Goal: Information Seeking & Learning: Learn about a topic

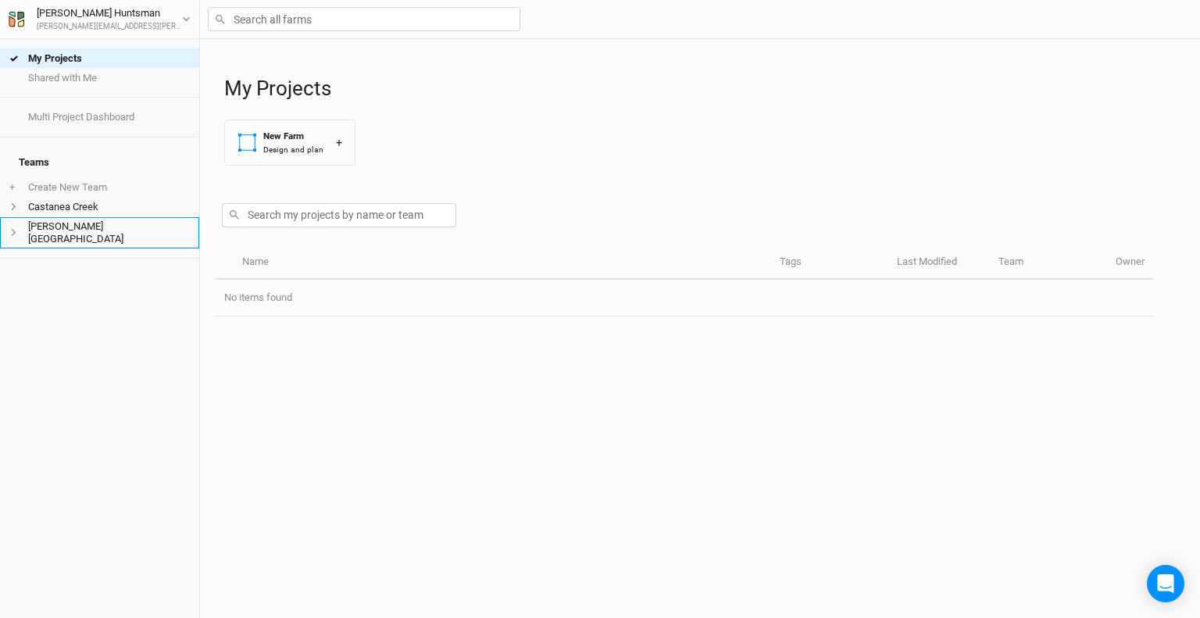
click at [14, 228] on icon at bounding box center [13, 232] width 9 height 9
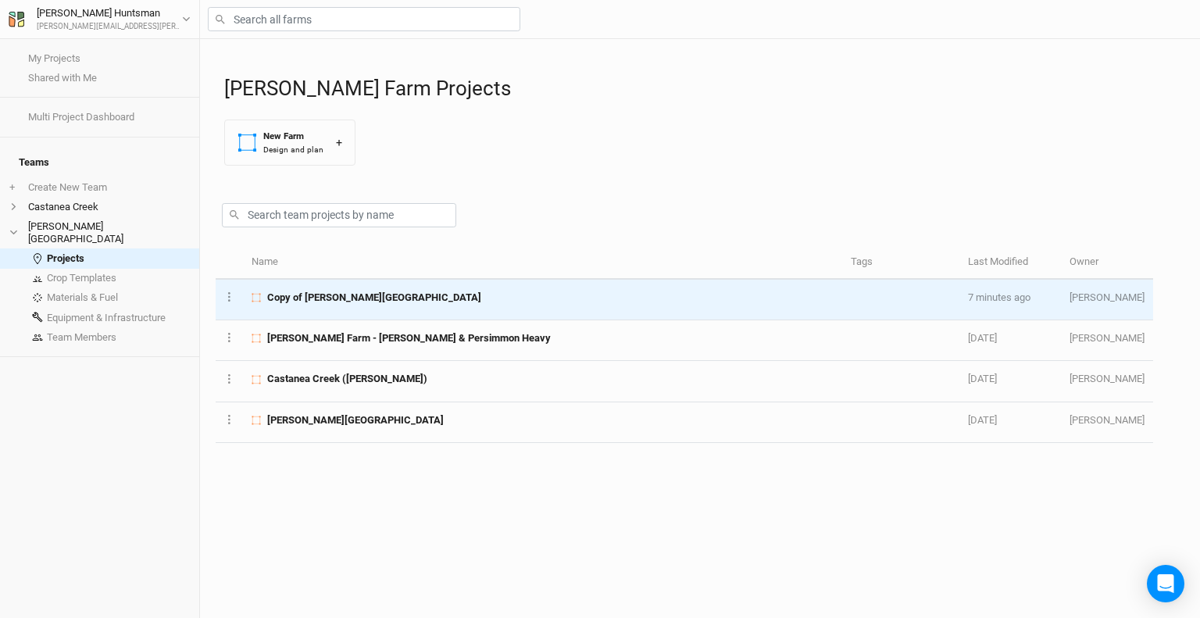
click at [322, 295] on span "Copy of [PERSON_NAME][GEOGRAPHIC_DATA]" at bounding box center [374, 298] width 214 height 14
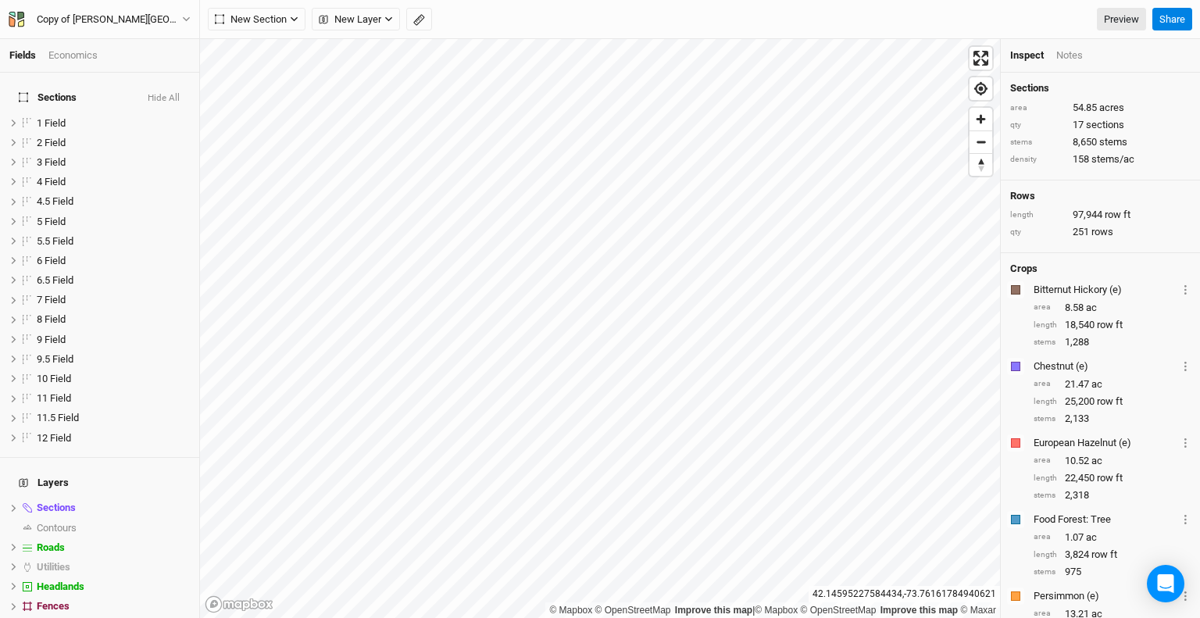
click at [100, 60] on li "Economics" at bounding box center [79, 55] width 62 height 14
click at [88, 54] on div "Economics" at bounding box center [72, 55] width 49 height 14
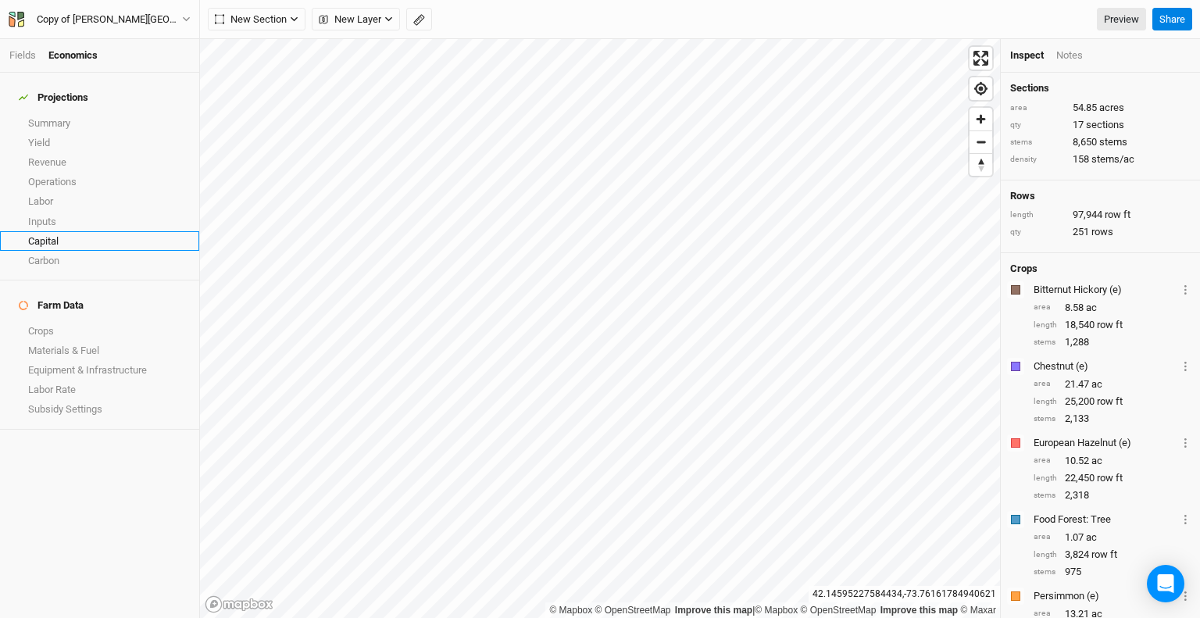
click at [51, 231] on link "Capital" at bounding box center [99, 241] width 199 height 20
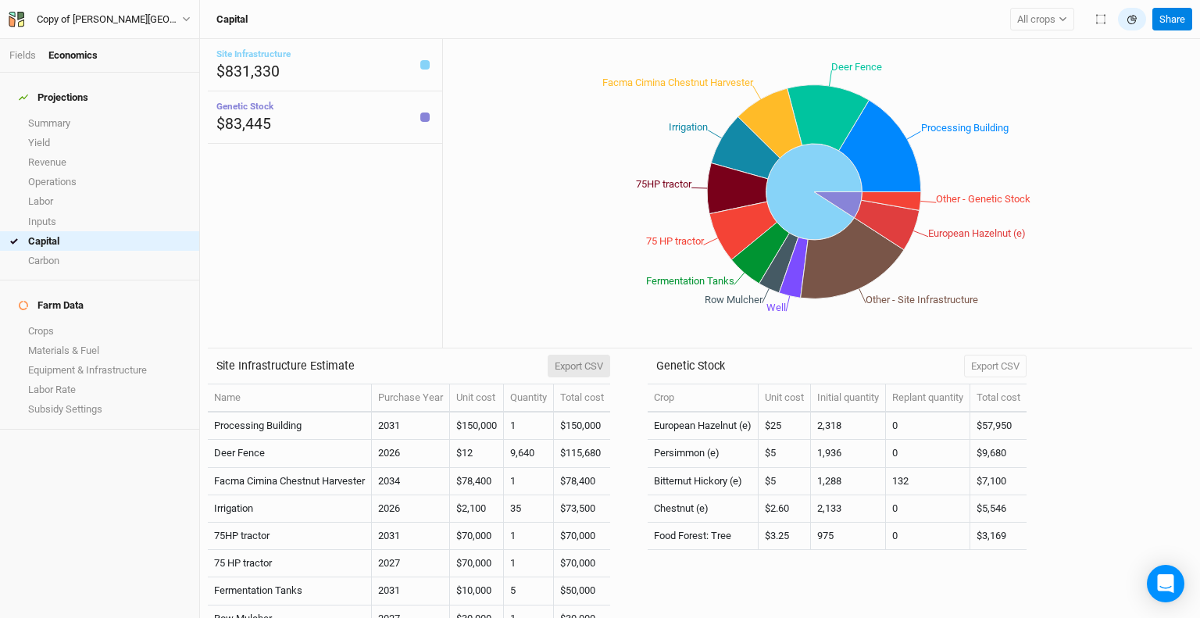
click at [583, 364] on button "Export CSV" at bounding box center [579, 366] width 63 height 23
click at [78, 321] on link "Crops" at bounding box center [99, 331] width 199 height 20
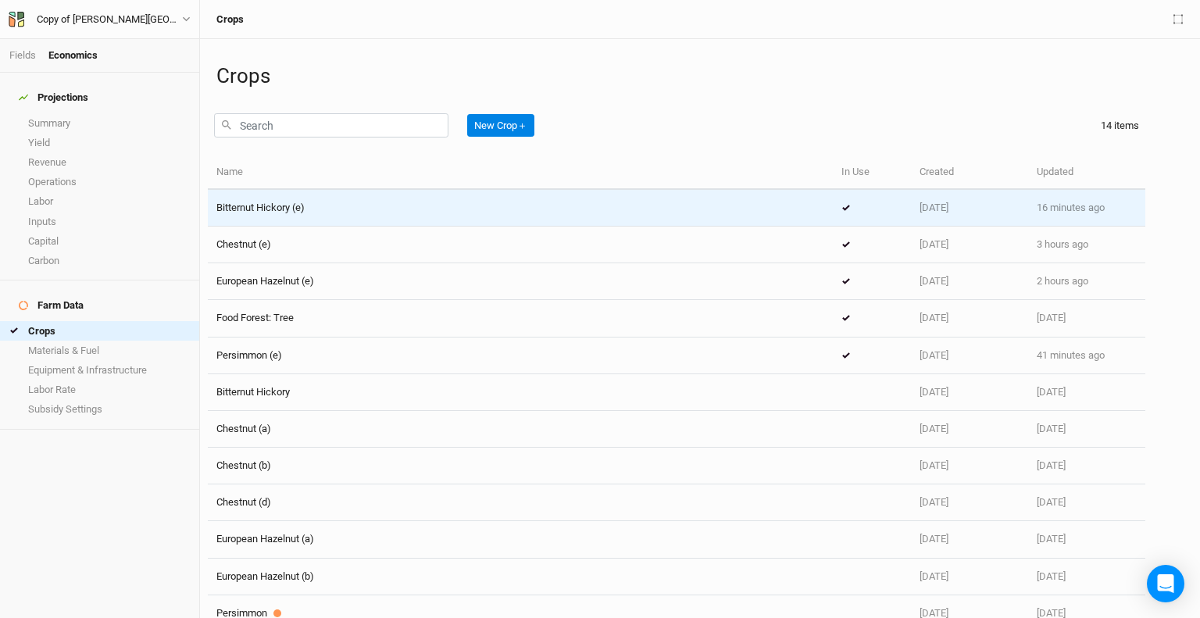
click at [283, 218] on td "Bitternut Hickory (e)" at bounding box center [520, 208] width 625 height 37
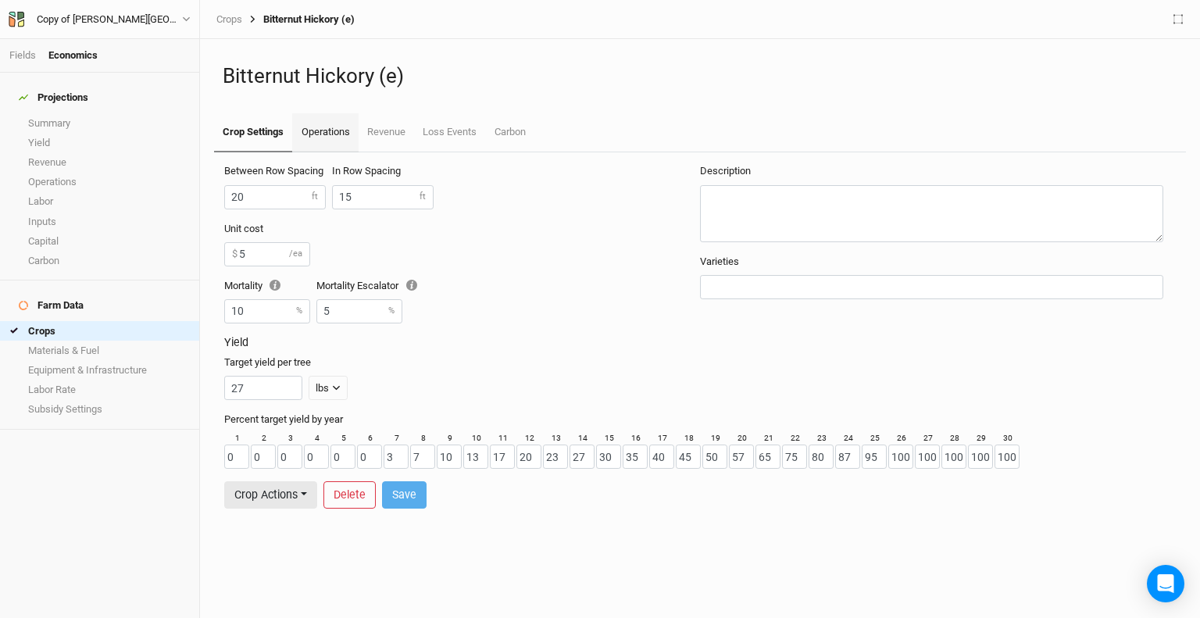
click at [323, 132] on link "Operations" at bounding box center [325, 132] width 66 height 39
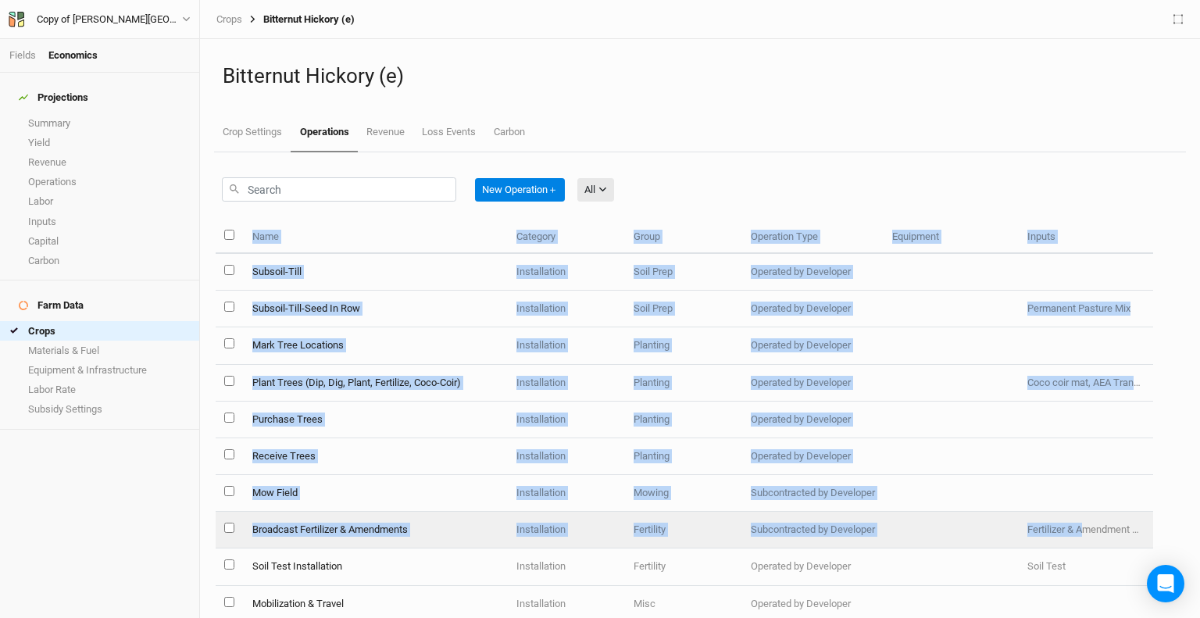
drag, startPoint x: 1186, startPoint y: 498, endPoint x: 1086, endPoint y: 544, distance: 109.4
click at [1086, 544] on div "New Operation ＋ All All Harvest Installation Management Marketing Name Category…" at bounding box center [700, 385] width 985 height 466
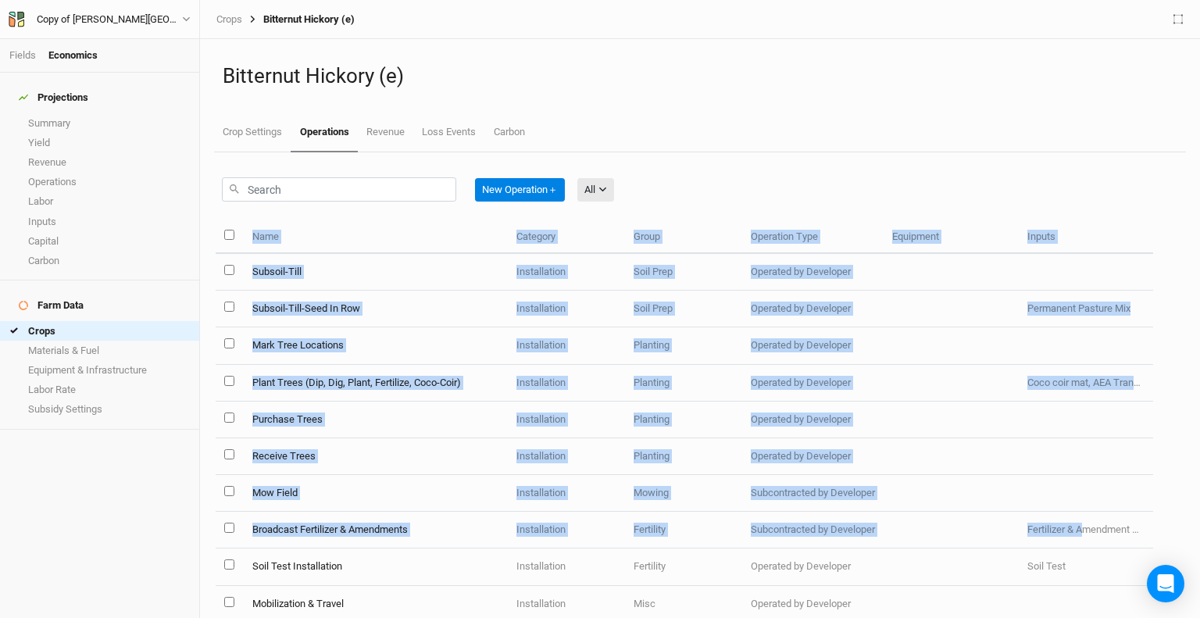
click at [878, 71] on h1 "Bitternut Hickory (e)" at bounding box center [700, 76] width 955 height 24
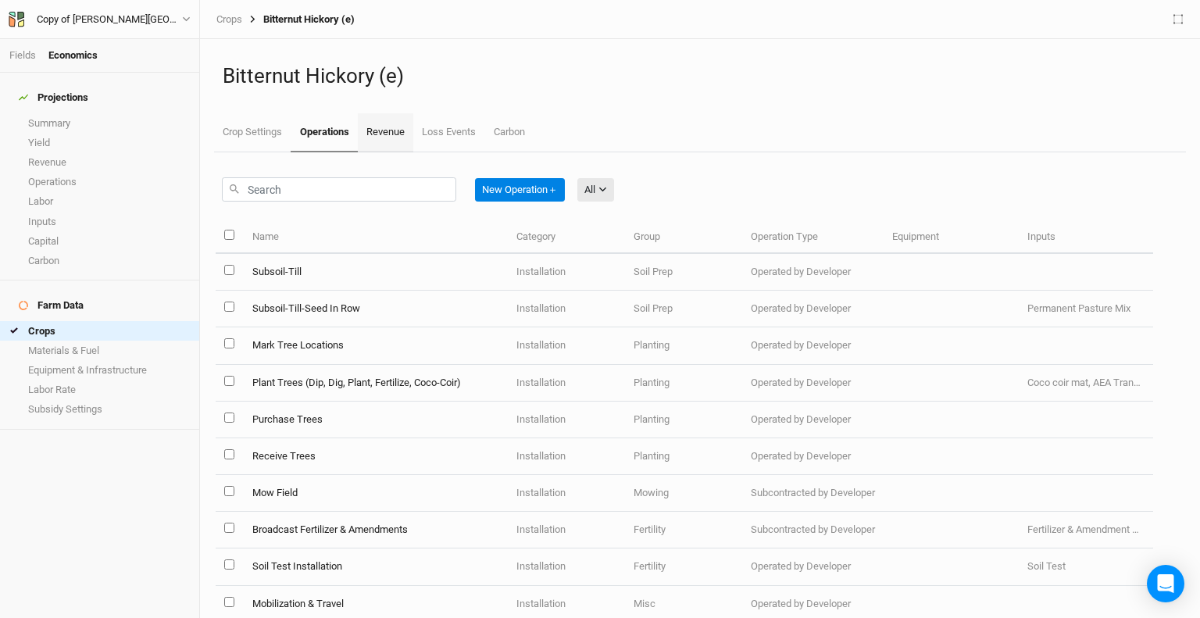
click at [380, 126] on link "Revenue" at bounding box center [385, 132] width 55 height 39
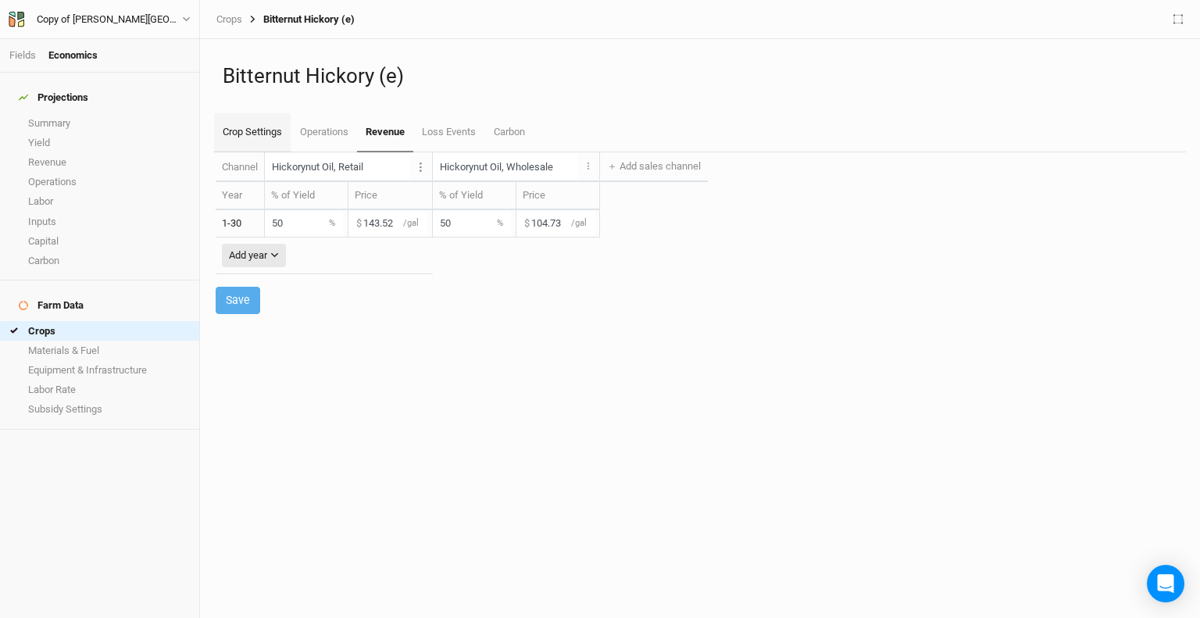
click at [242, 129] on link "Crop Settings" at bounding box center [252, 132] width 77 height 39
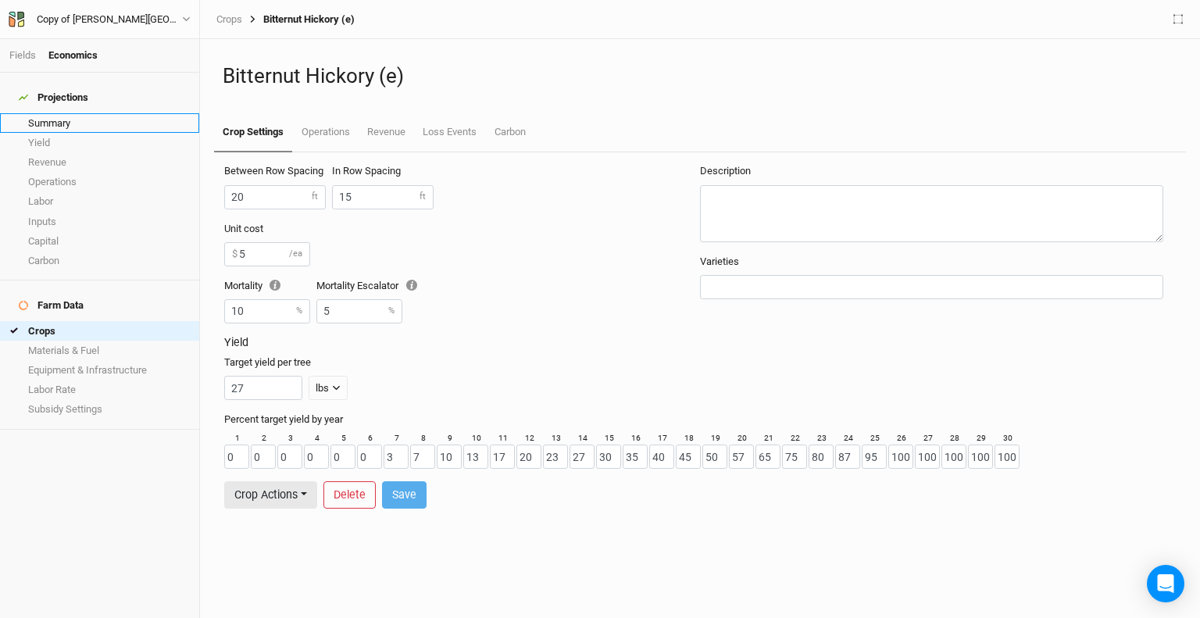
click at [47, 113] on link "Summary" at bounding box center [99, 123] width 199 height 20
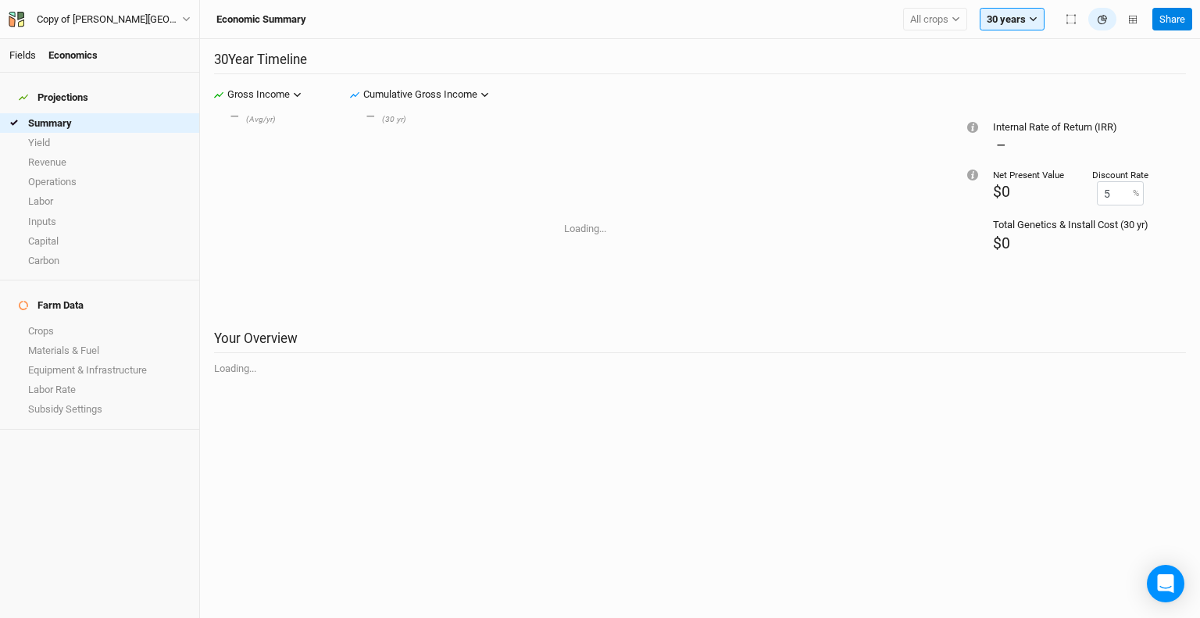
click at [23, 59] on link "Fields" at bounding box center [22, 55] width 27 height 12
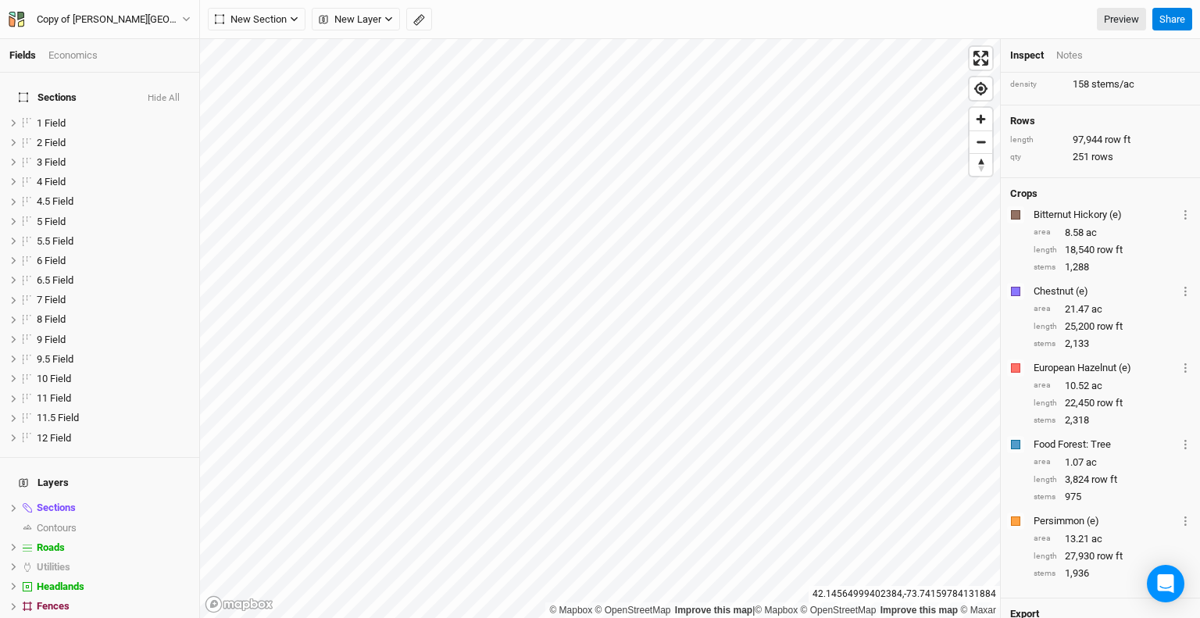
scroll to position [117, 0]
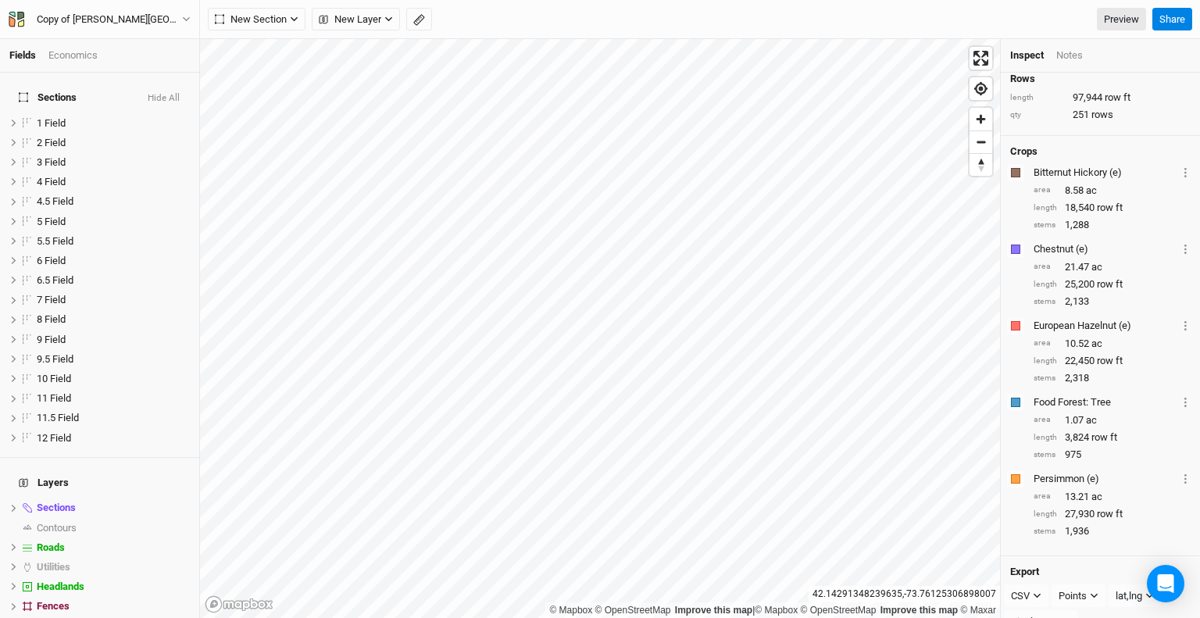
click at [76, 57] on div "Economics" at bounding box center [72, 55] width 49 height 14
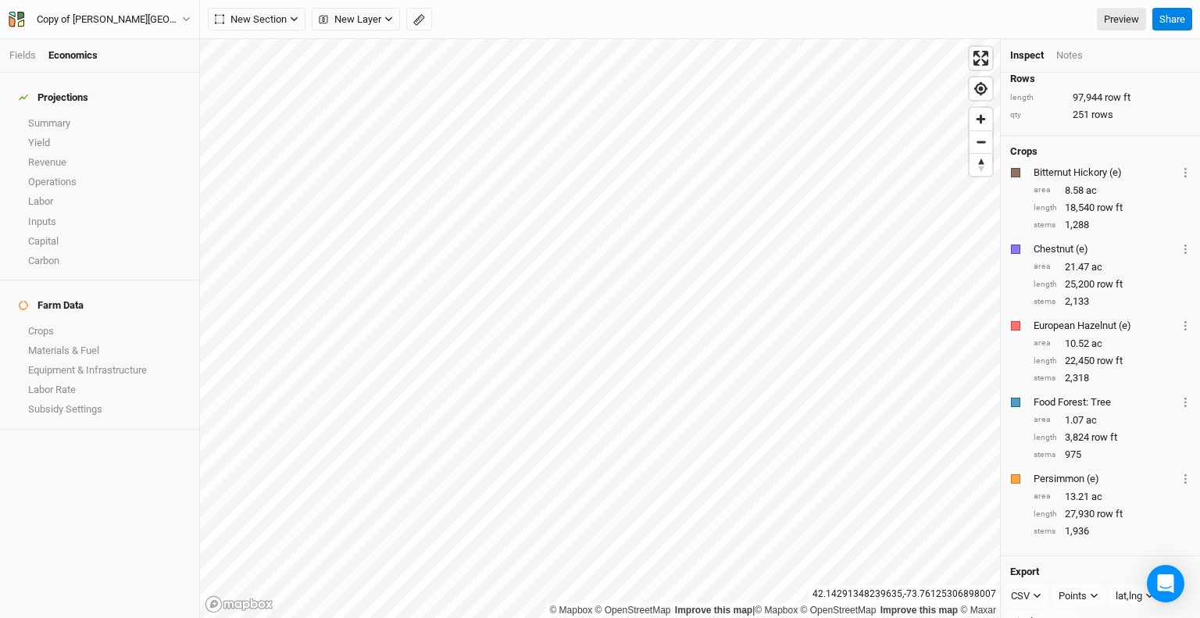
click at [73, 65] on div "Fields Economics" at bounding box center [99, 56] width 199 height 34
click at [55, 321] on link "Crops" at bounding box center [99, 331] width 199 height 20
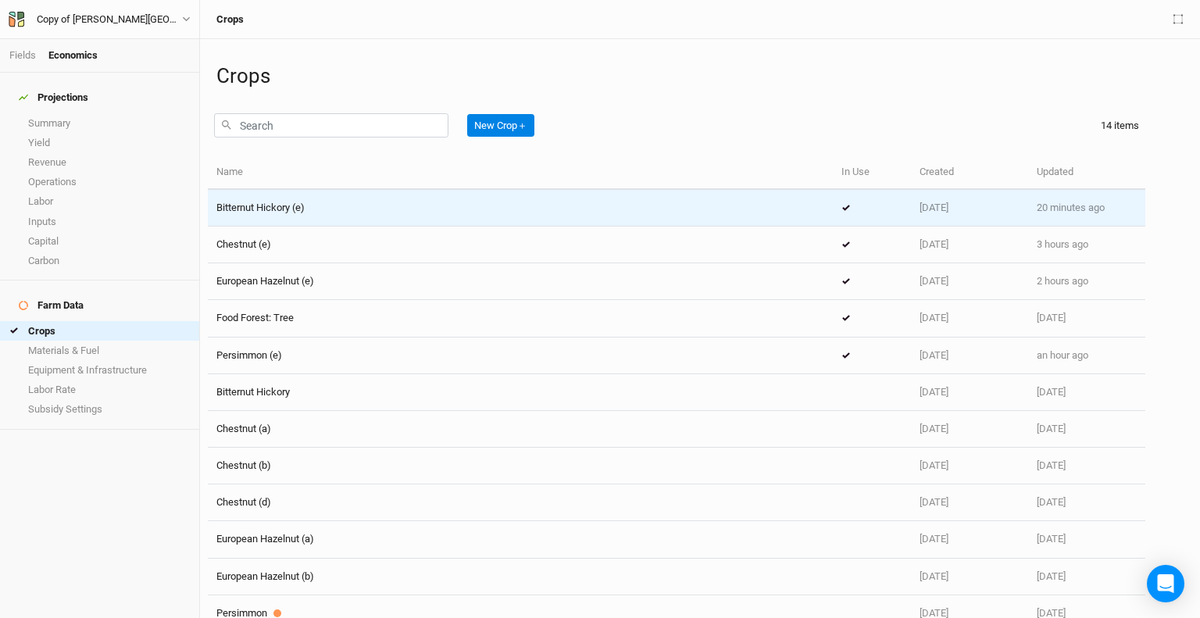
click at [274, 202] on span "Bitternut Hickory (e)" at bounding box center [260, 208] width 88 height 12
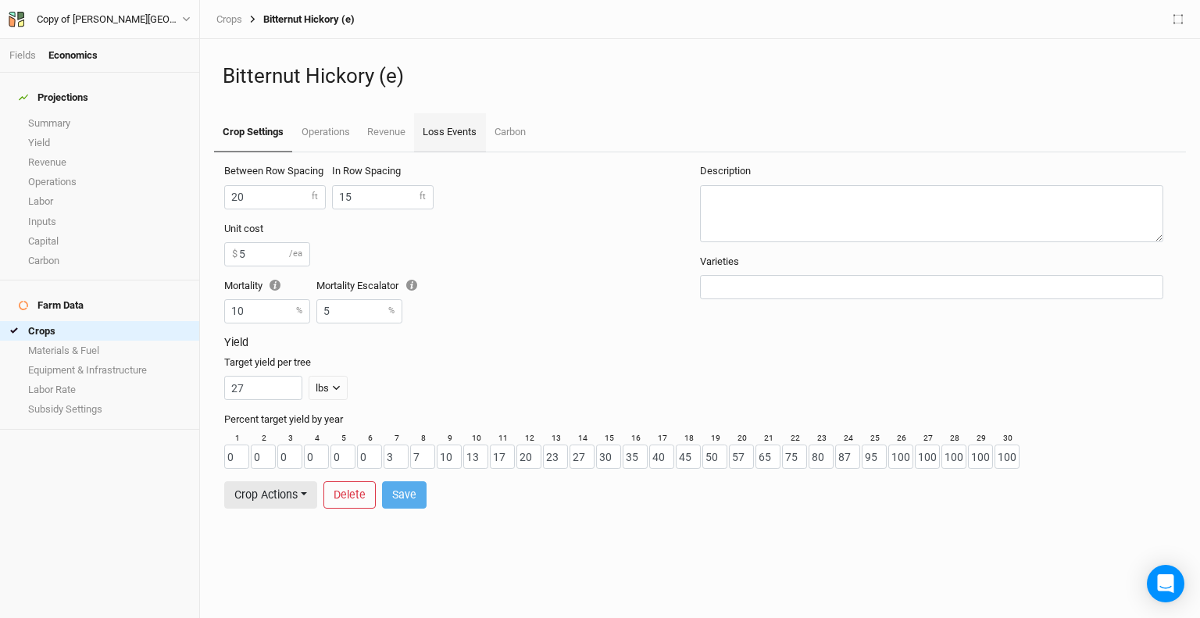
click at [445, 131] on link "Loss Events" at bounding box center [449, 132] width 71 height 39
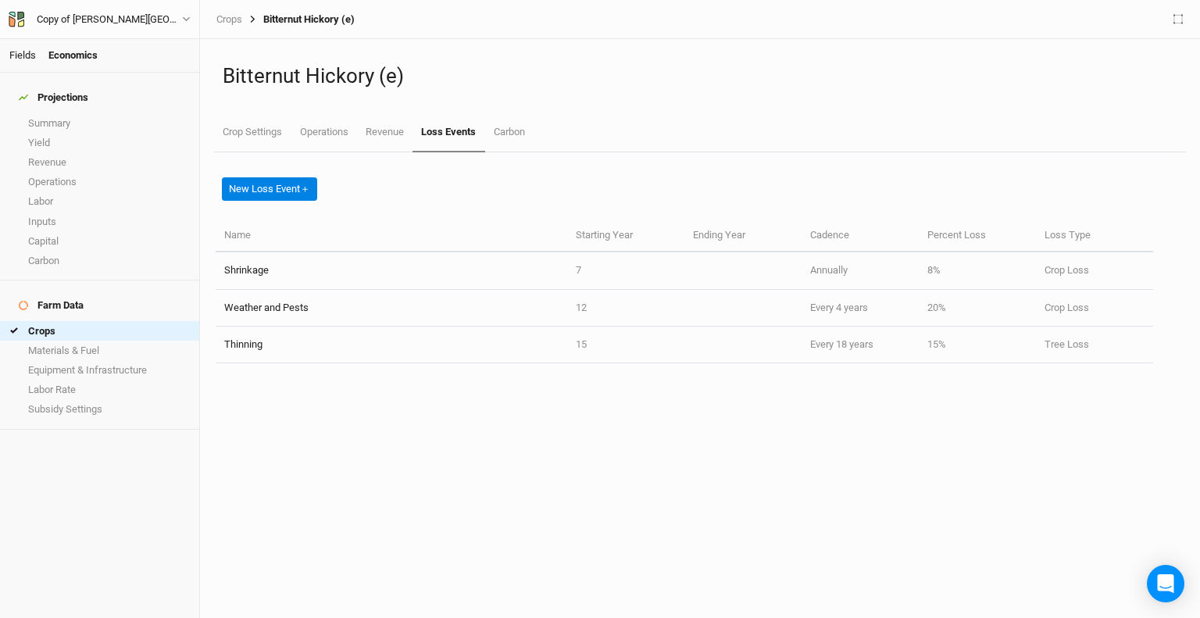
click at [18, 54] on link "Fields" at bounding box center [22, 55] width 27 height 12
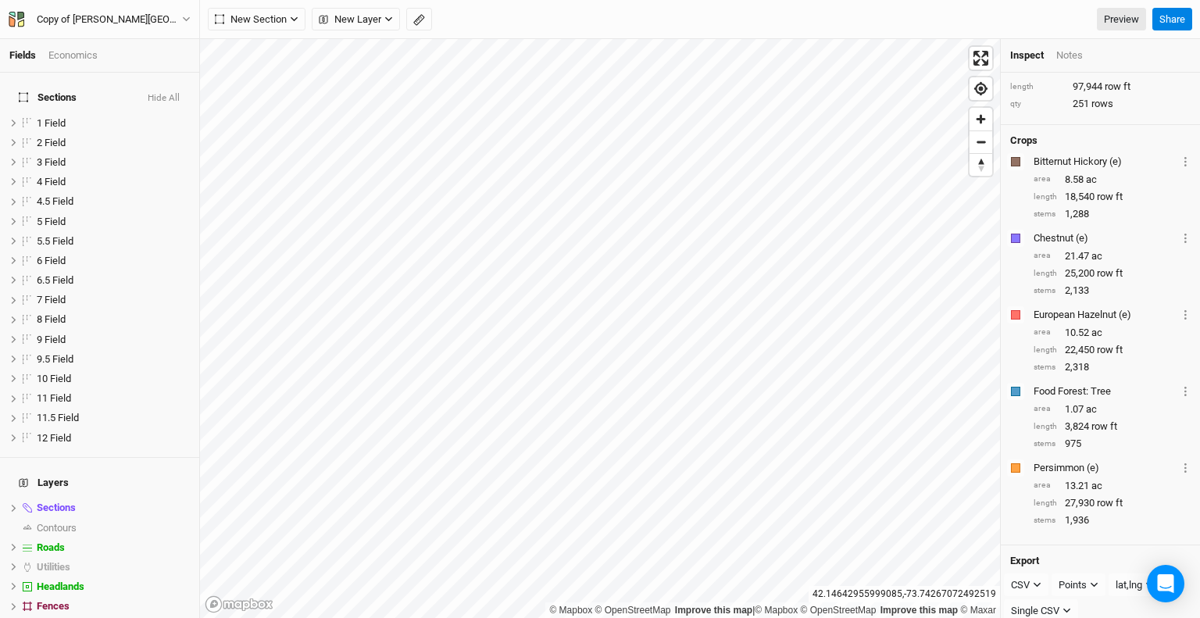
scroll to position [128, 0]
